Goal: Task Accomplishment & Management: Manage account settings

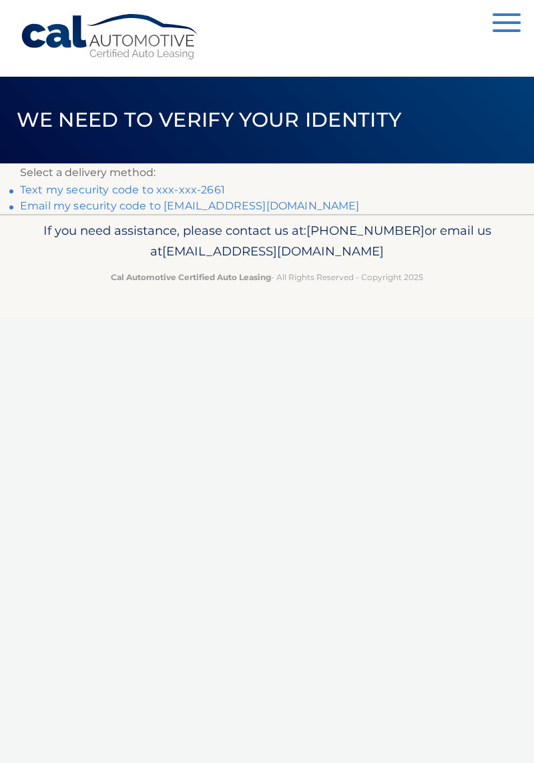
click at [210, 185] on link "Text my security code to xxx-xxx-2661" at bounding box center [122, 189] width 205 height 13
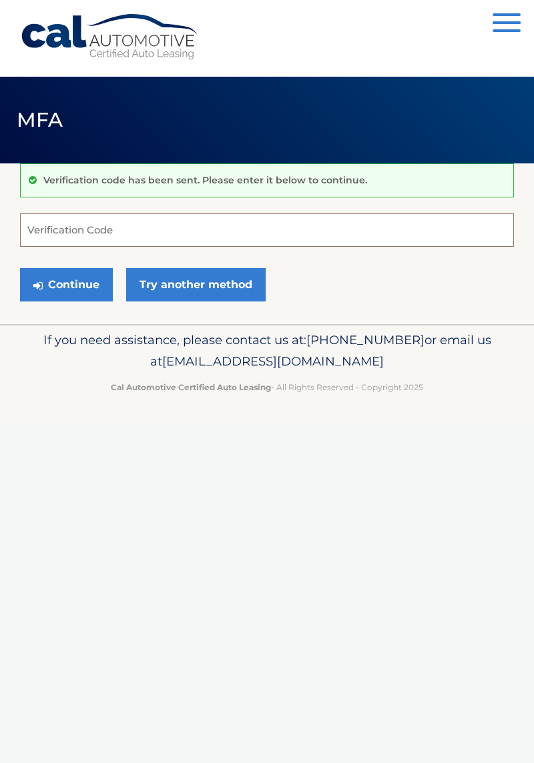
click at [153, 226] on input "Verification Code" at bounding box center [267, 230] width 494 height 33
type input "361038"
click at [76, 276] on button "Continue" at bounding box center [66, 284] width 93 height 33
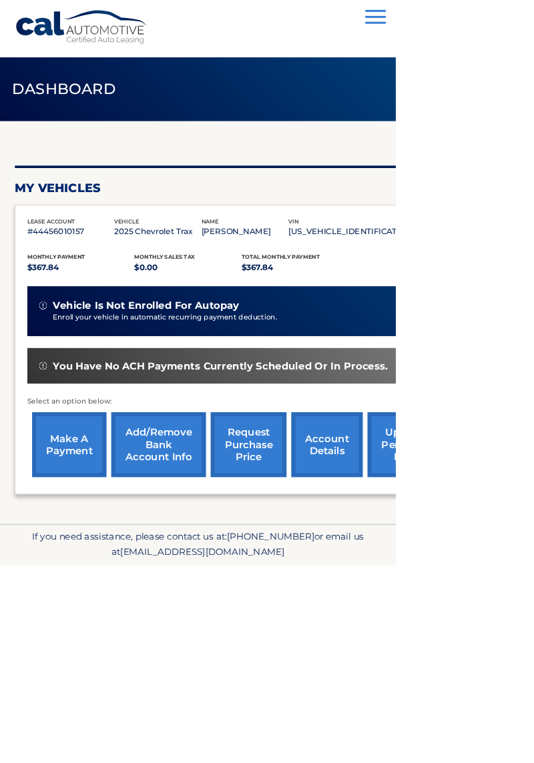
click at [96, 590] on link "make a payment" at bounding box center [93, 599] width 100 height 87
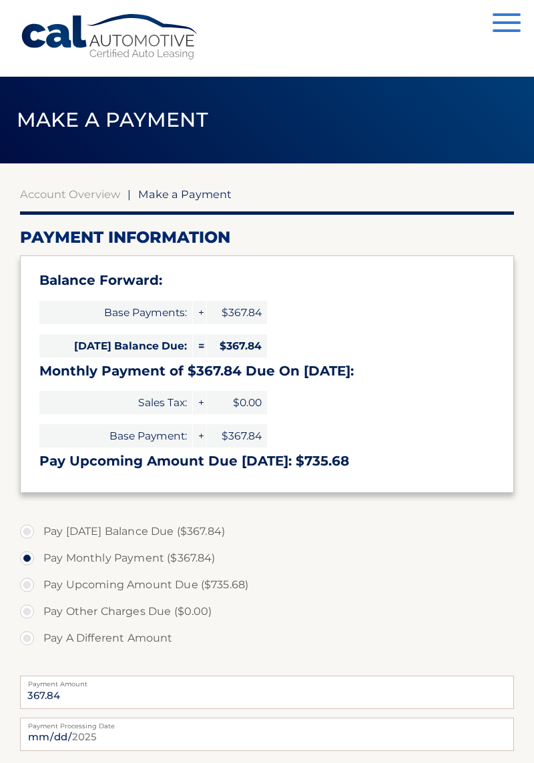
select select "MTY5NTFhYzYtZTNjMi00Y2RiLWIwYmEtNTkyNjYzY2U1MTEz"
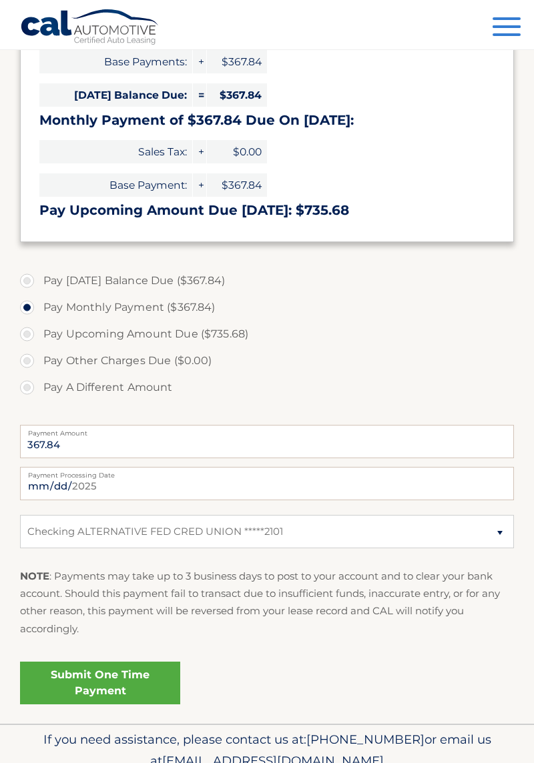
scroll to position [252, 0]
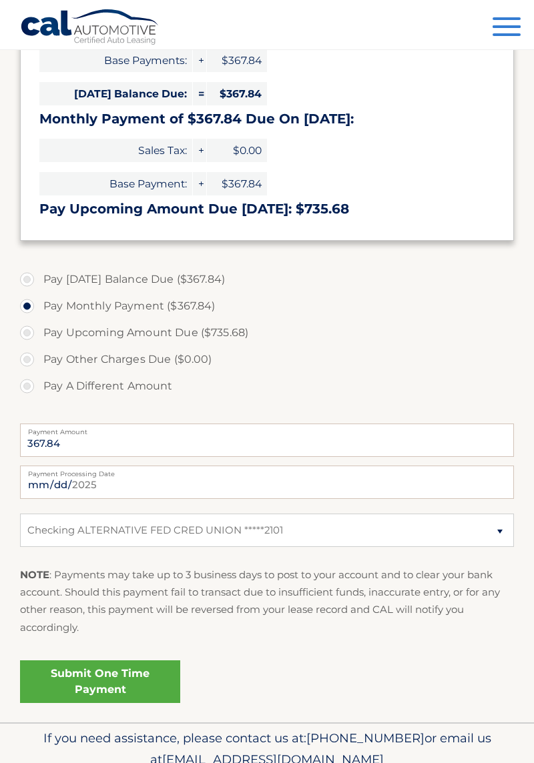
click at [129, 683] on link "Submit One Time Payment" at bounding box center [100, 682] width 160 height 43
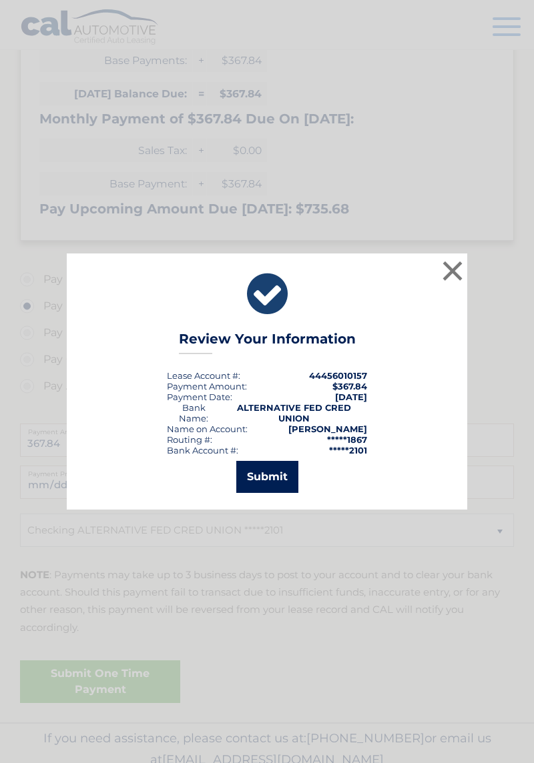
click at [275, 493] on button "Submit" at bounding box center [267, 477] width 62 height 32
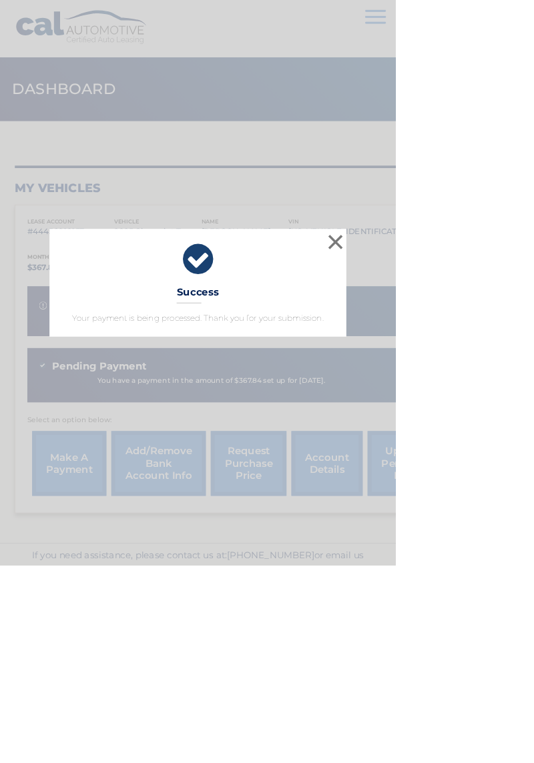
click at [359, 374] on icon at bounding box center [266, 350] width 367 height 48
click at [369, 374] on icon at bounding box center [266, 350] width 367 height 48
click at [466, 340] on button "×" at bounding box center [452, 326] width 27 height 27
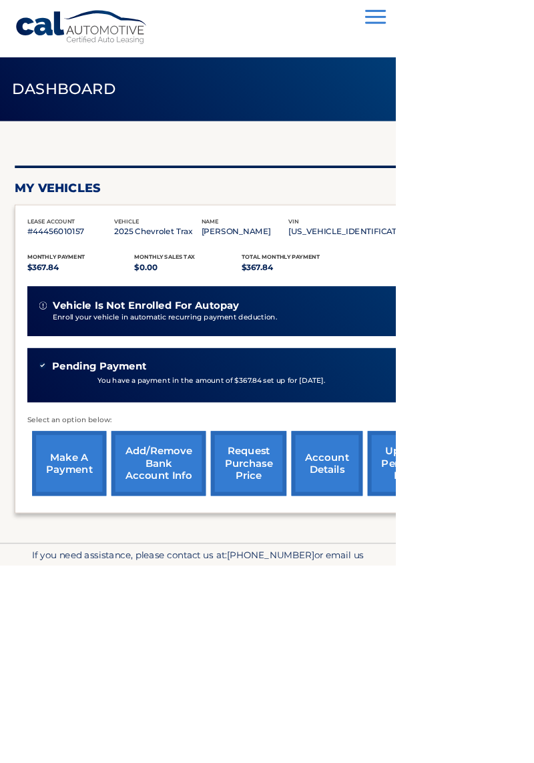
click at [520, 15] on span "button" at bounding box center [506, 14] width 28 height 3
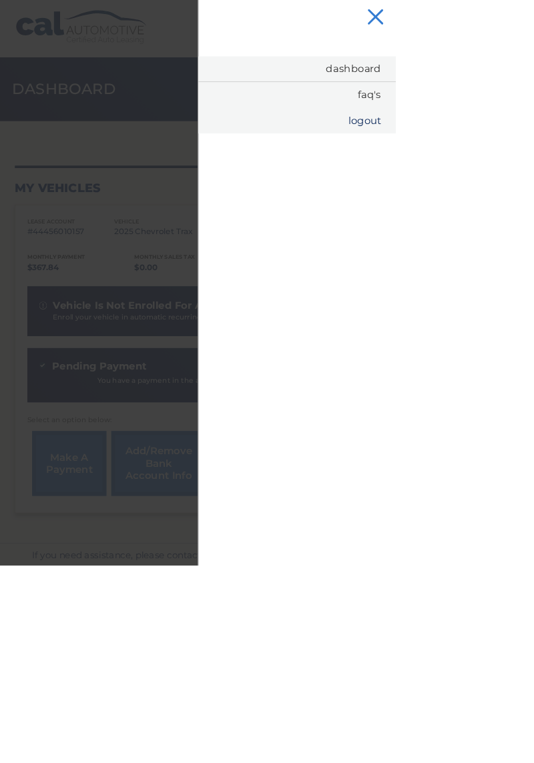
click at [533, 163] on link "Logout" at bounding box center [401, 162] width 266 height 35
